Goal: Navigation & Orientation: Understand site structure

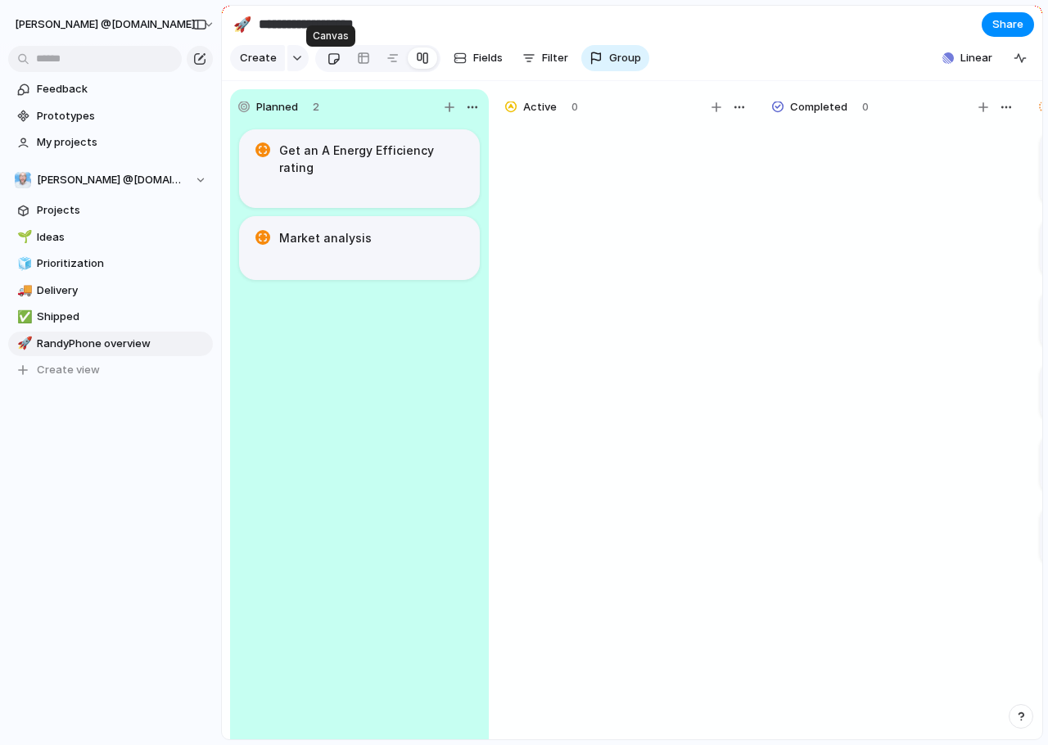
click at [336, 68] on div at bounding box center [334, 58] width 14 height 27
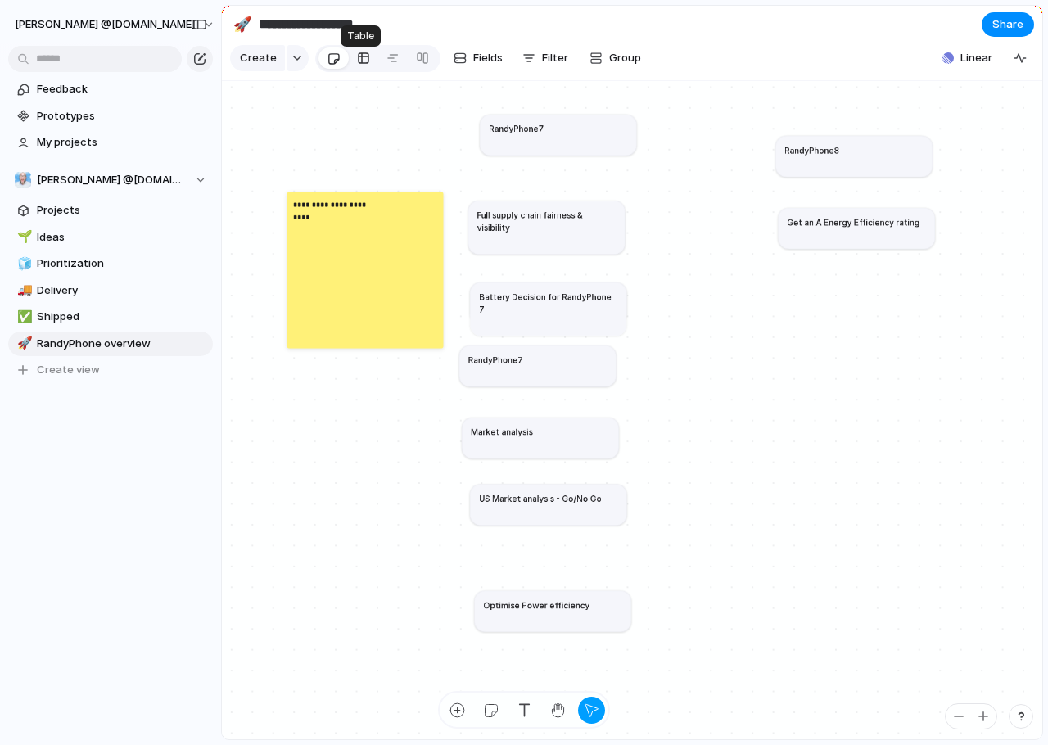
click at [363, 60] on div at bounding box center [363, 58] width 13 height 26
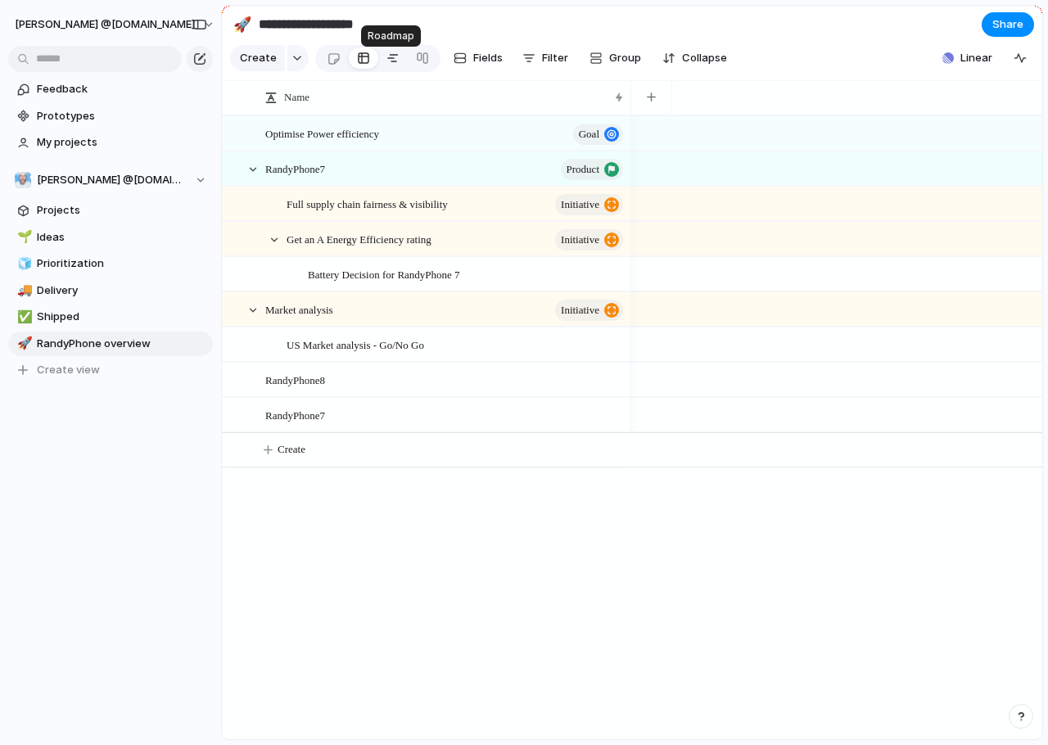
click at [392, 66] on div at bounding box center [392, 58] width 13 height 26
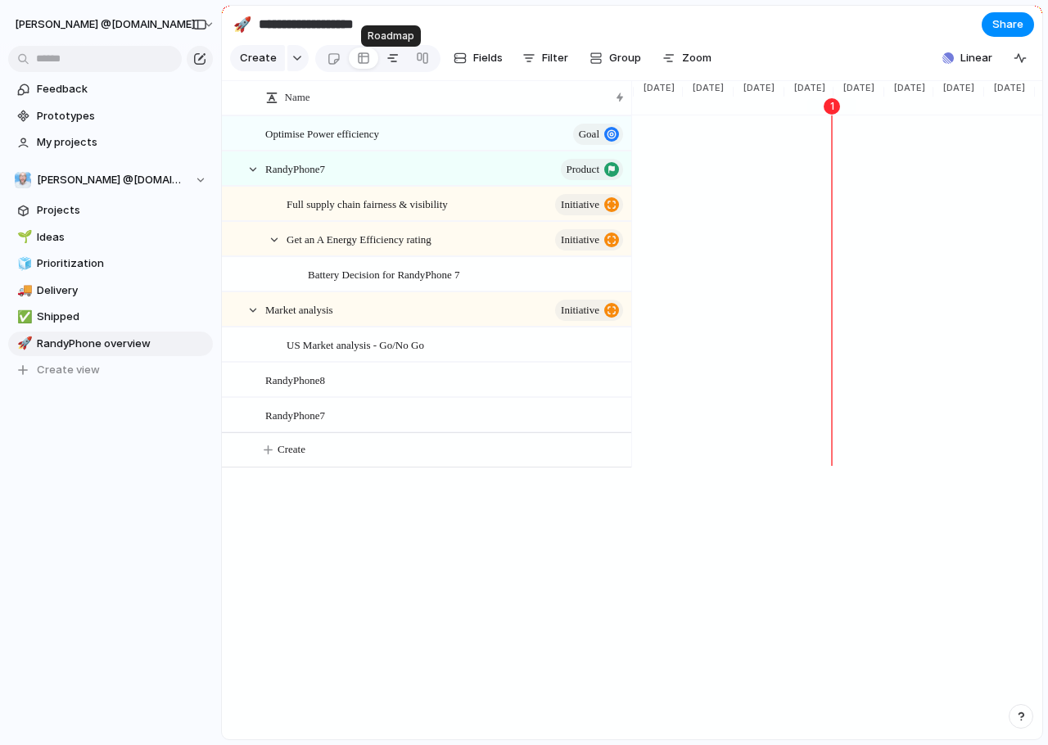
scroll to position [0, 1643]
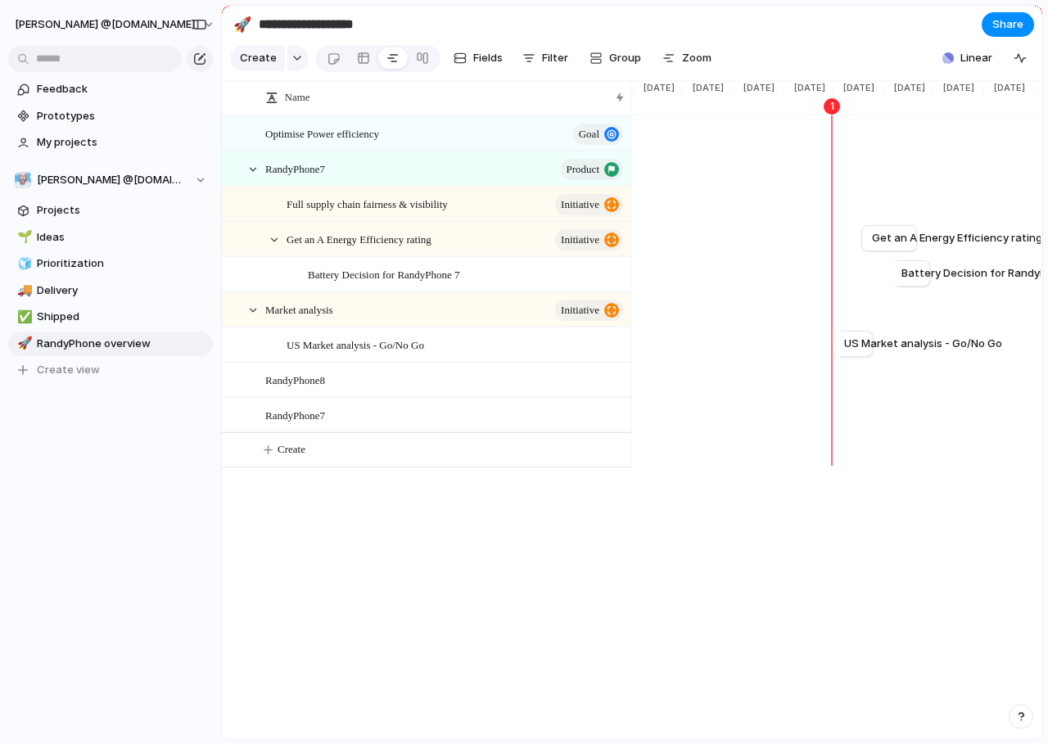
drag, startPoint x: 832, startPoint y: 486, endPoint x: 866, endPoint y: 484, distance: 34.4
click at [866, 468] on div "[DATE] Get an A Energy Efficiency rating [DATE] Battery Decision for RandyPhone…" at bounding box center [836, 291] width 410 height 352
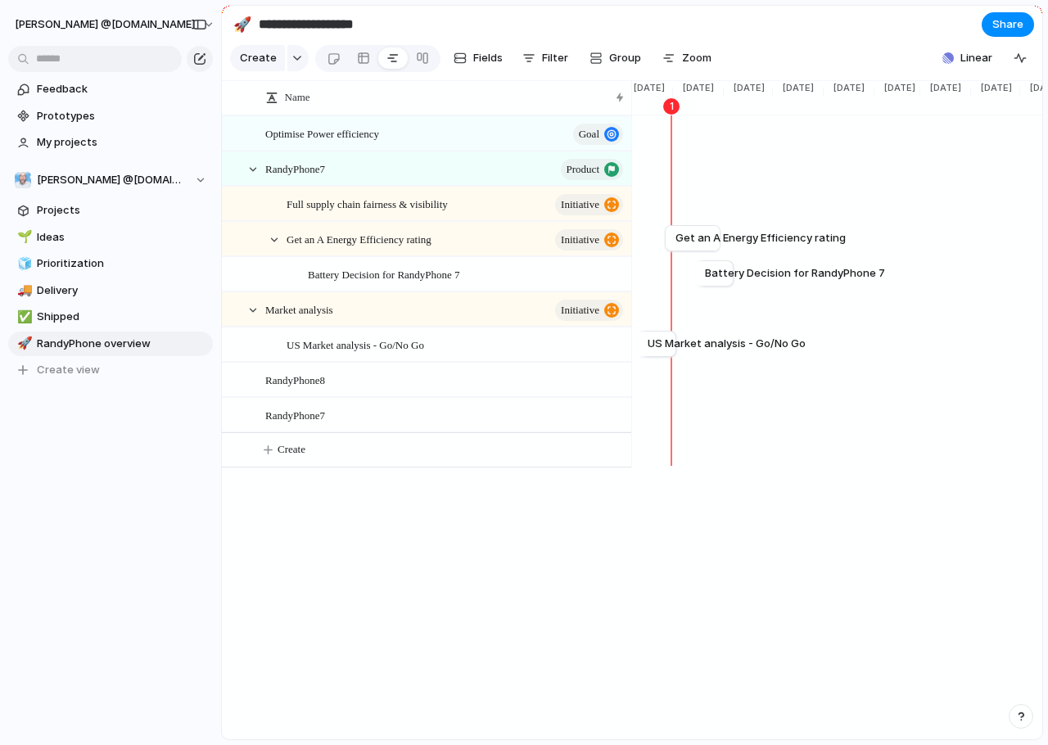
scroll to position [0, 1795]
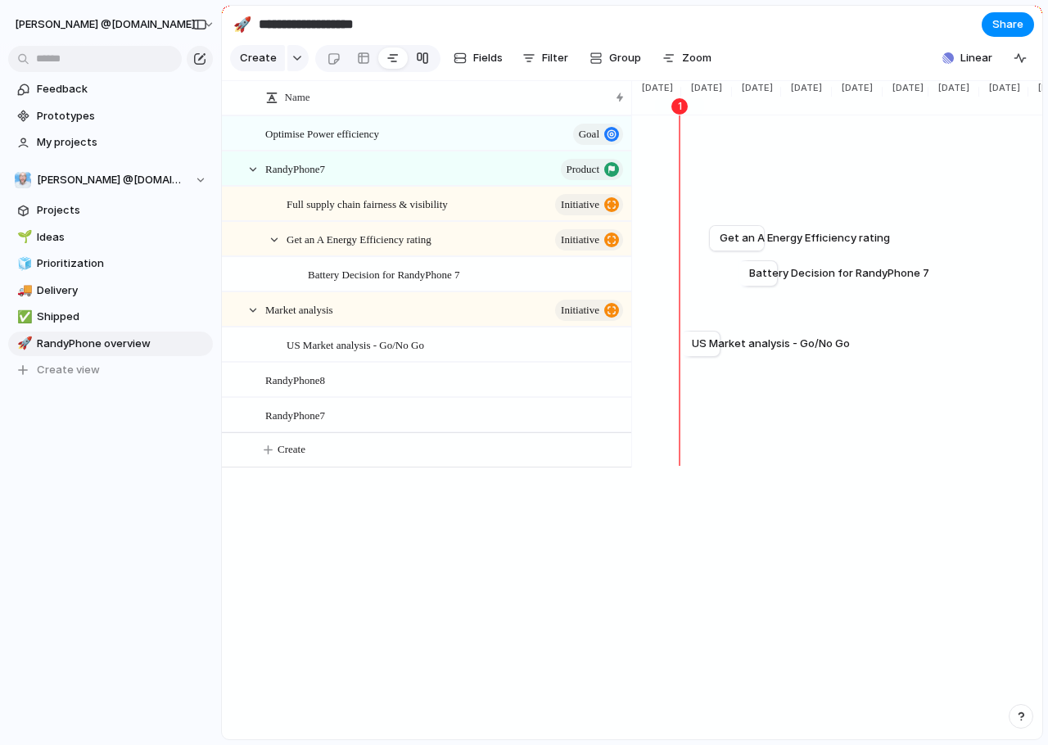
click at [424, 61] on div at bounding box center [422, 58] width 13 height 26
